Goal: Task Accomplishment & Management: Complete application form

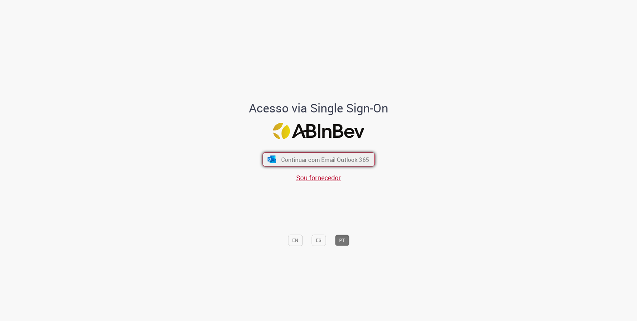
click at [319, 156] on span "Continuar com Email Outlook 365" at bounding box center [325, 159] width 88 height 8
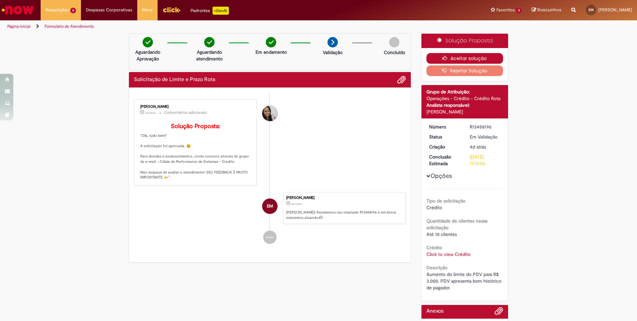
click at [430, 57] on button "Aceitar solução" at bounding box center [465, 58] width 77 height 11
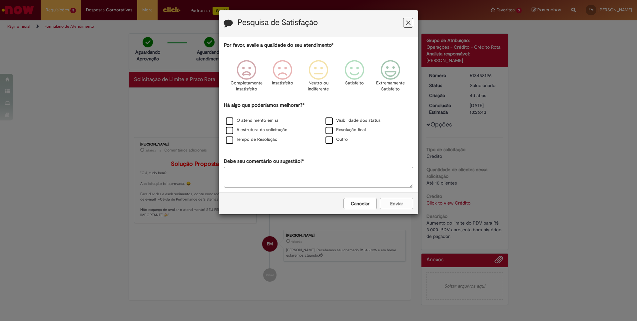
click at [412, 30] on div "Pesquisa de Satisfação" at bounding box center [318, 23] width 199 height 26
click at [409, 25] on icon "Feedback" at bounding box center [408, 22] width 4 height 7
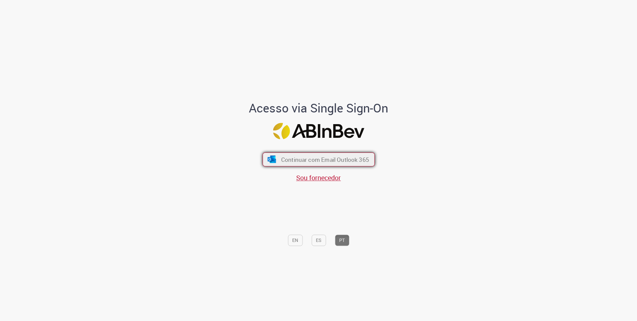
click at [290, 160] on span "Continuar com Email Outlook 365" at bounding box center [325, 159] width 88 height 8
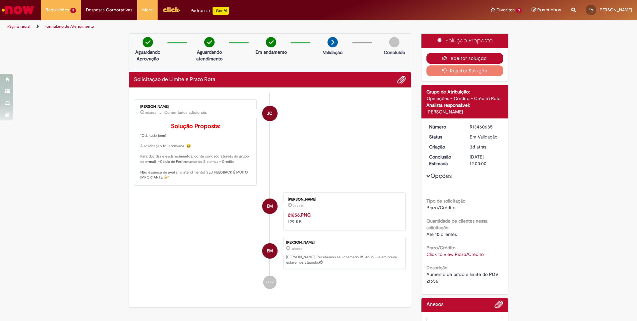
click at [439, 55] on button "Aceitar solução" at bounding box center [465, 58] width 77 height 11
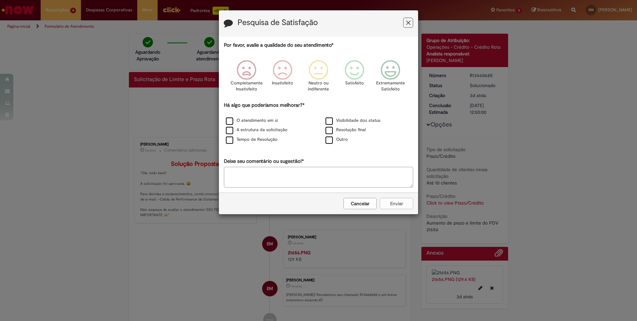
click at [411, 19] on button "Feedback" at bounding box center [408, 23] width 10 height 10
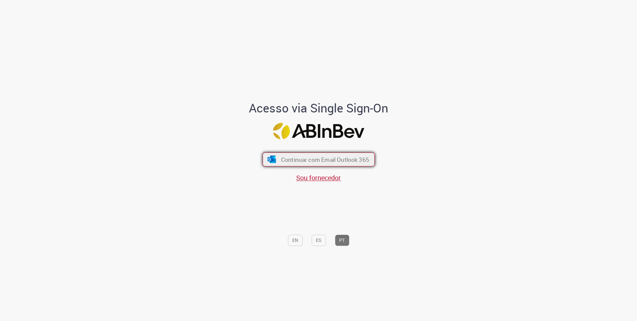
click at [313, 159] on span "Continuar com Email Outlook 365" at bounding box center [325, 159] width 88 height 8
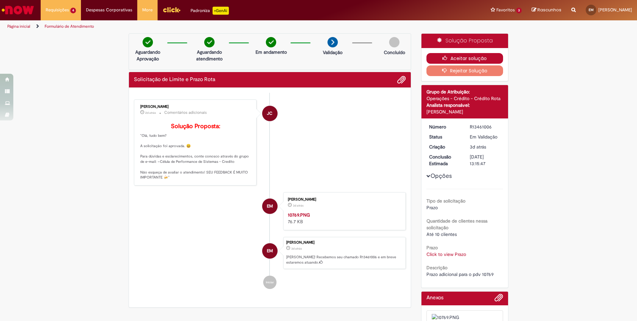
click at [463, 58] on button "Aceitar solução" at bounding box center [465, 58] width 77 height 11
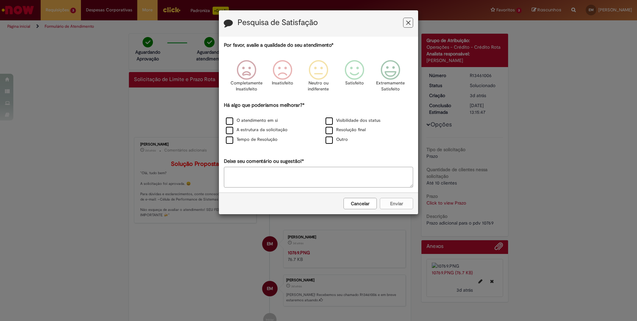
click at [411, 24] on button "Feedback" at bounding box center [408, 23] width 10 height 10
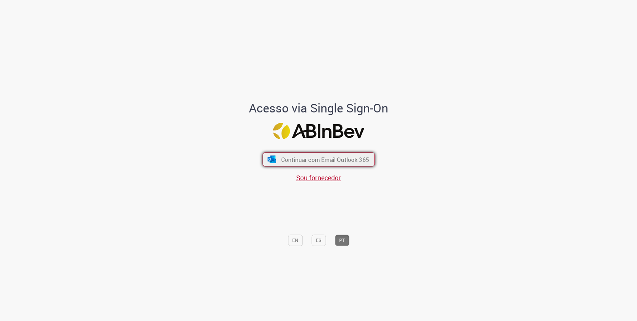
click at [302, 155] on button "Continuar com Email Outlook 365" at bounding box center [319, 159] width 112 height 14
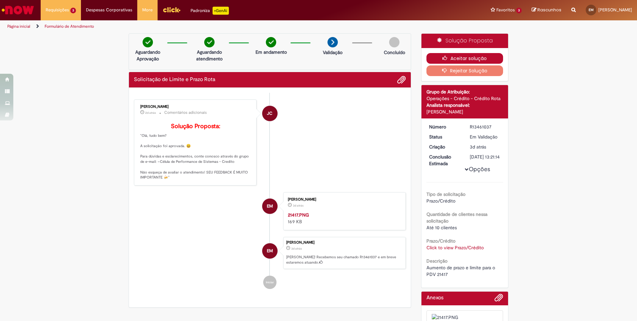
click at [465, 57] on button "Aceitar solução" at bounding box center [465, 58] width 77 height 11
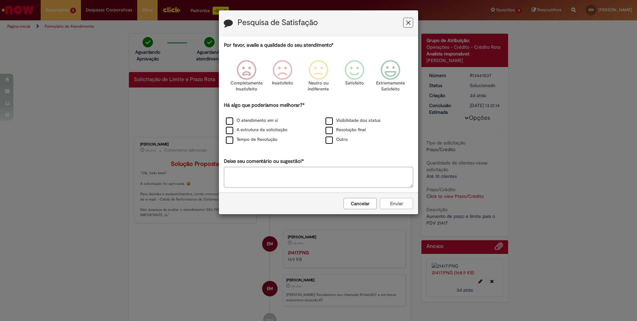
click at [404, 24] on button "Feedback" at bounding box center [408, 23] width 10 height 10
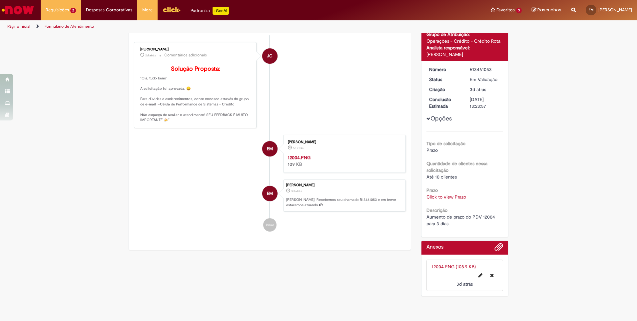
scroll to position [33, 0]
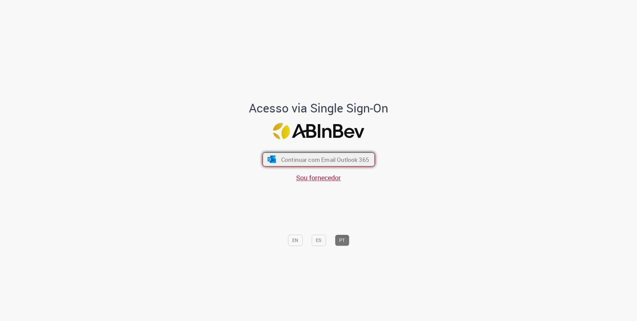
click at [271, 164] on button "Continuar com Email Outlook 365" at bounding box center [319, 159] width 112 height 14
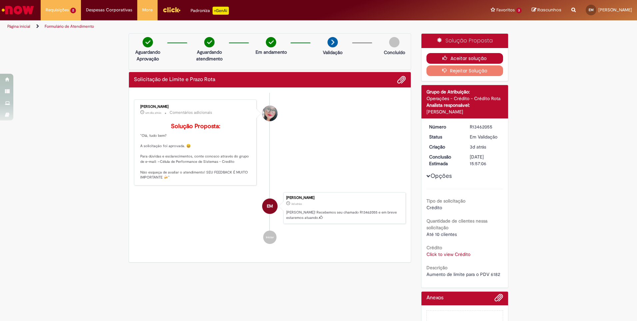
click at [438, 54] on button "Aceitar solução" at bounding box center [465, 58] width 77 height 11
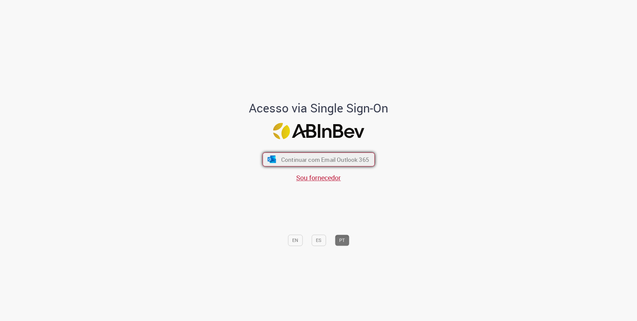
click at [297, 155] on button "Continuar com Email Outlook 365" at bounding box center [319, 159] width 112 height 14
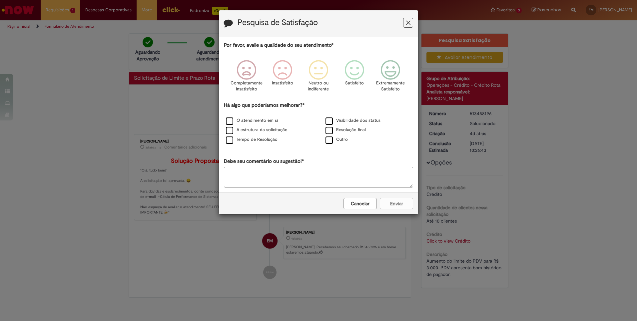
click at [407, 25] on icon "Feedback" at bounding box center [408, 22] width 4 height 7
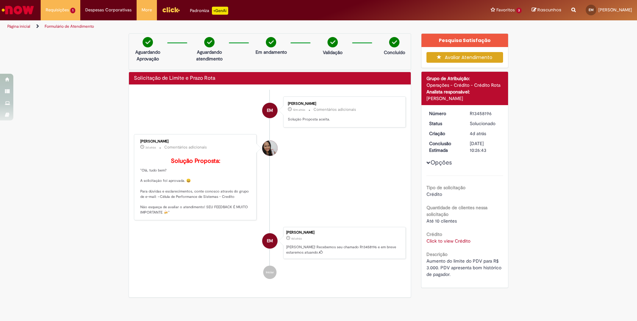
scroll to position [33, 0]
